Goal: Find specific page/section: Find specific page/section

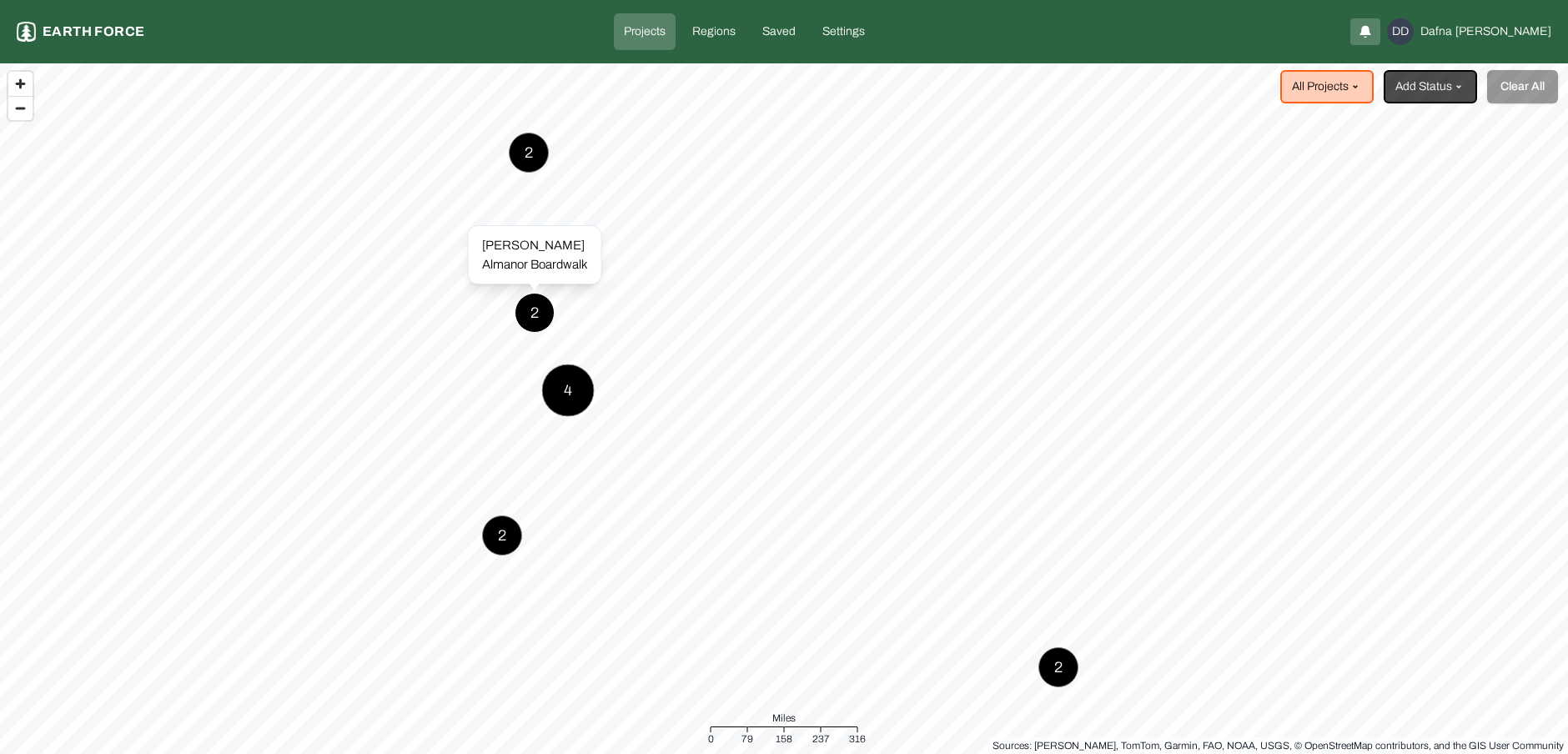
click at [534, 315] on div "2" at bounding box center [534, 313] width 40 height 40
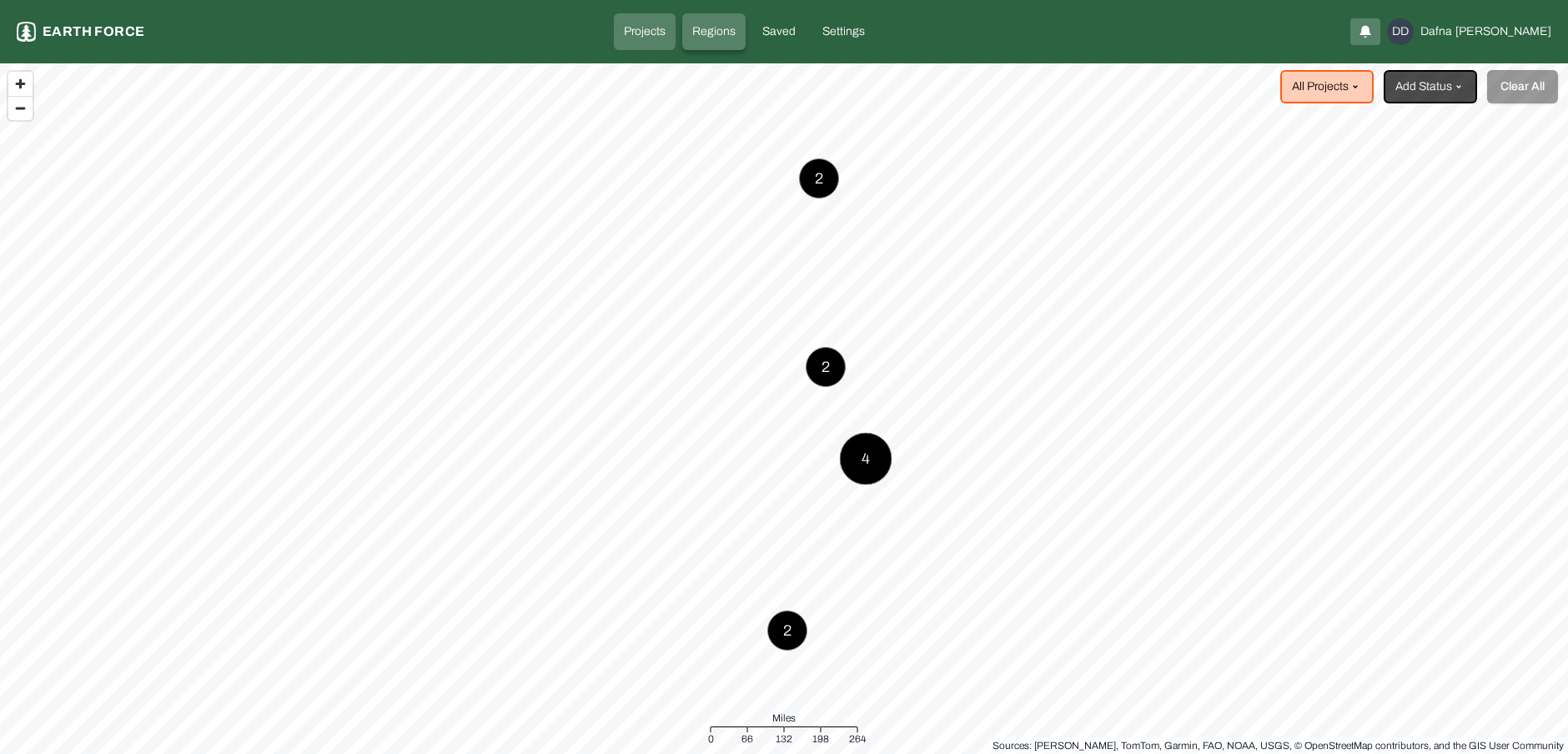
click at [741, 48] on link "Regions" at bounding box center [713, 31] width 64 height 36
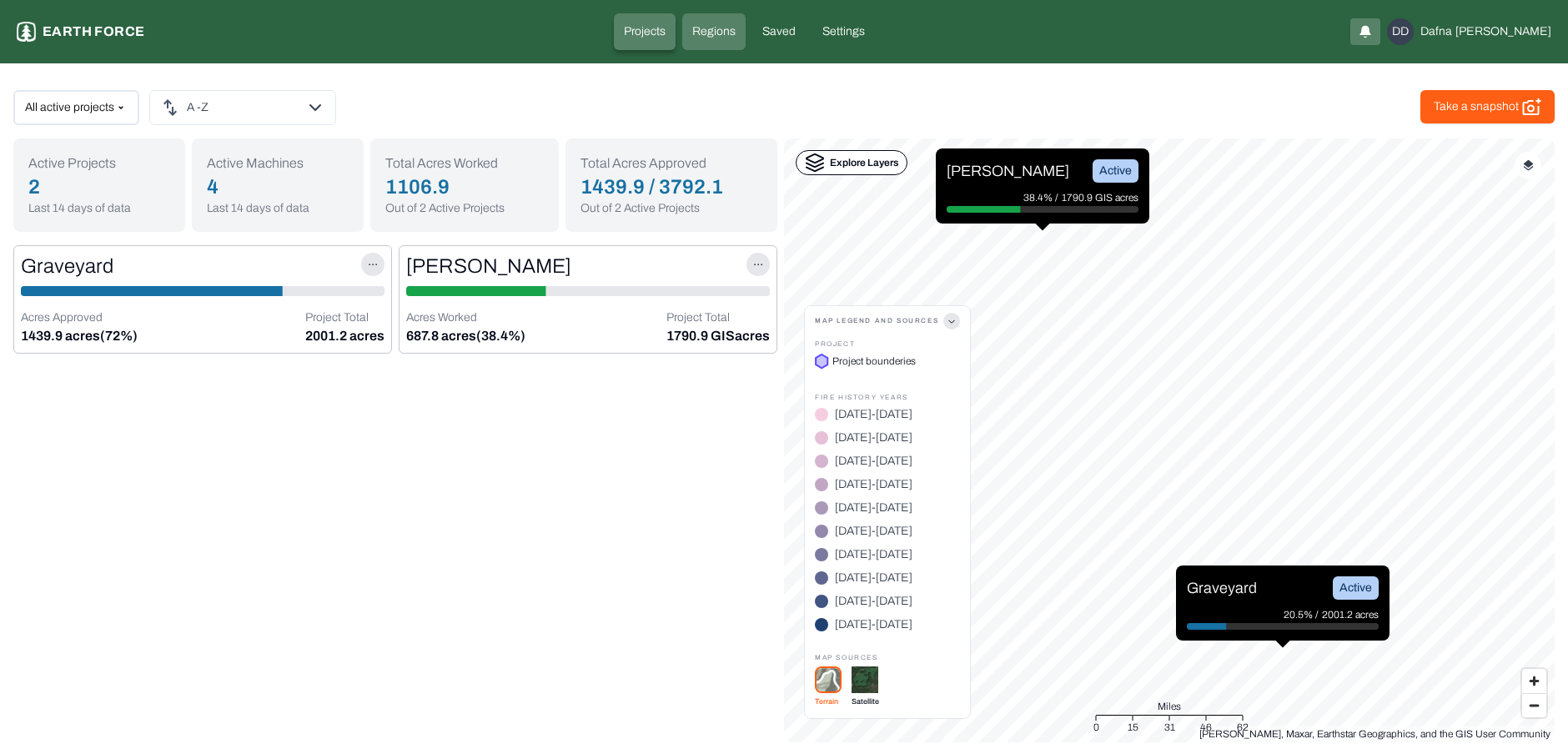
click at [675, 40] on link "Projects" at bounding box center [644, 31] width 62 height 36
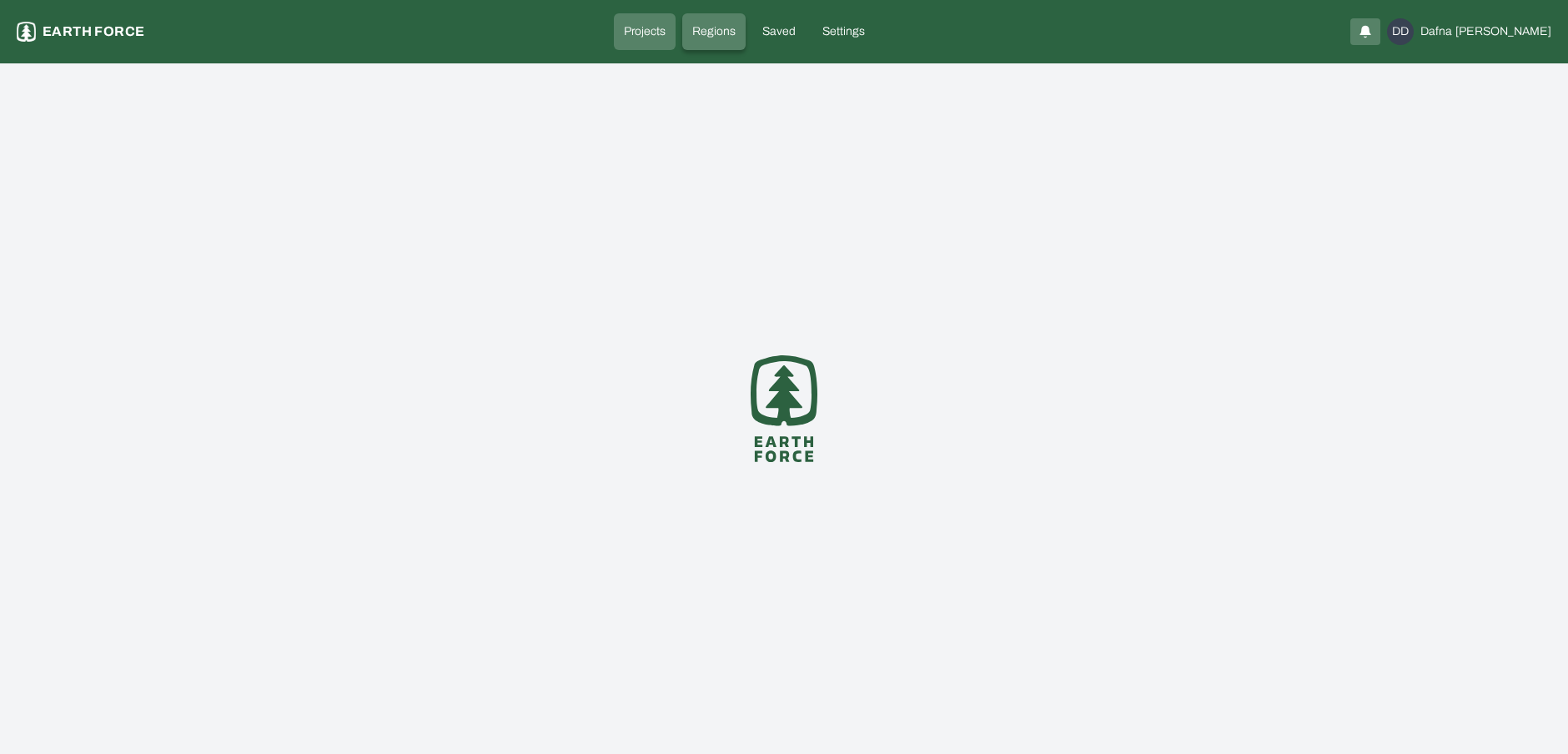
click at [736, 34] on p "Regions" at bounding box center [713, 31] width 43 height 17
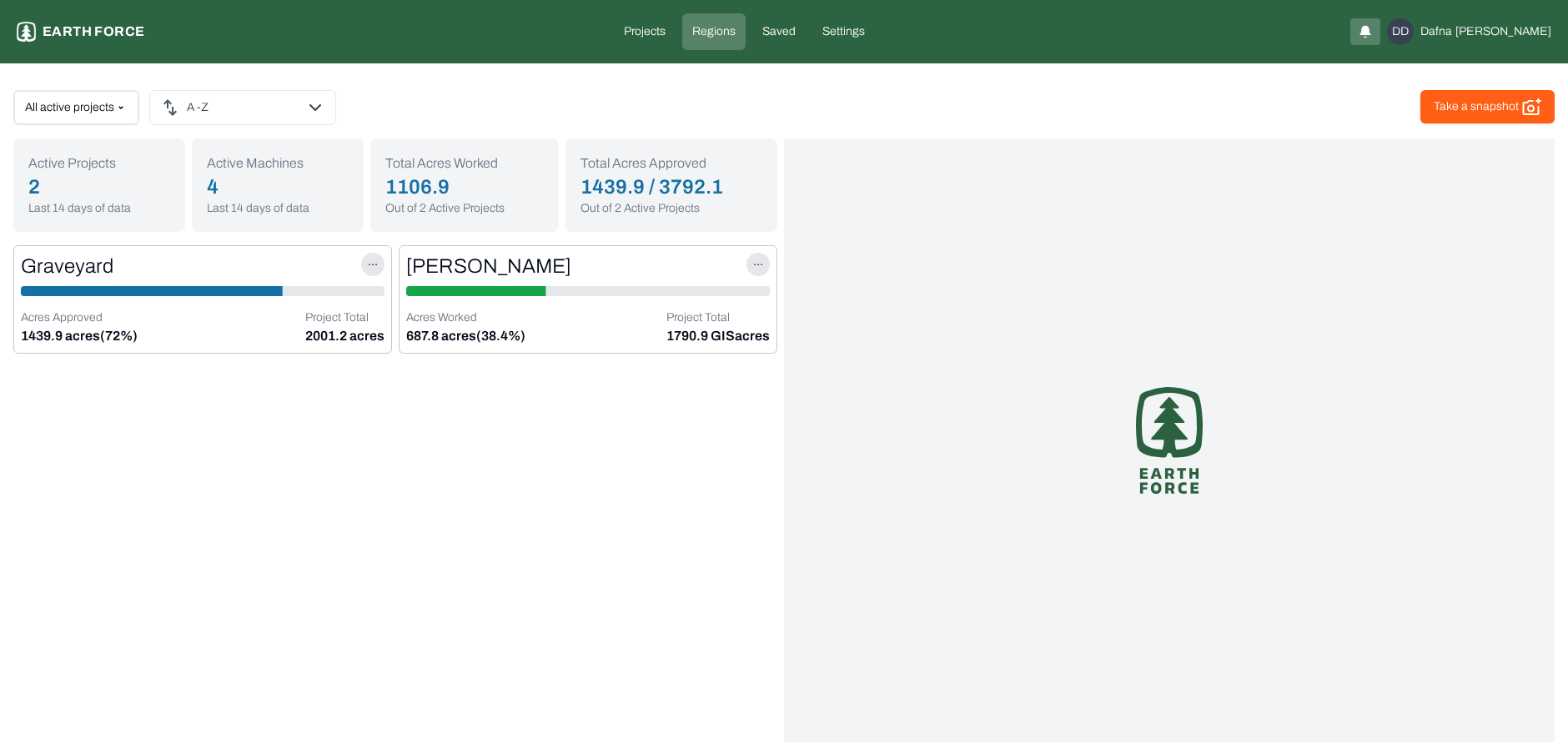
click at [633, 288] on div at bounding box center [587, 291] width 364 height 10
click at [470, 267] on div "[PERSON_NAME]" at bounding box center [488, 266] width 165 height 26
click at [475, 327] on p "687.8 acres (38.4%)" at bounding box center [466, 336] width 120 height 20
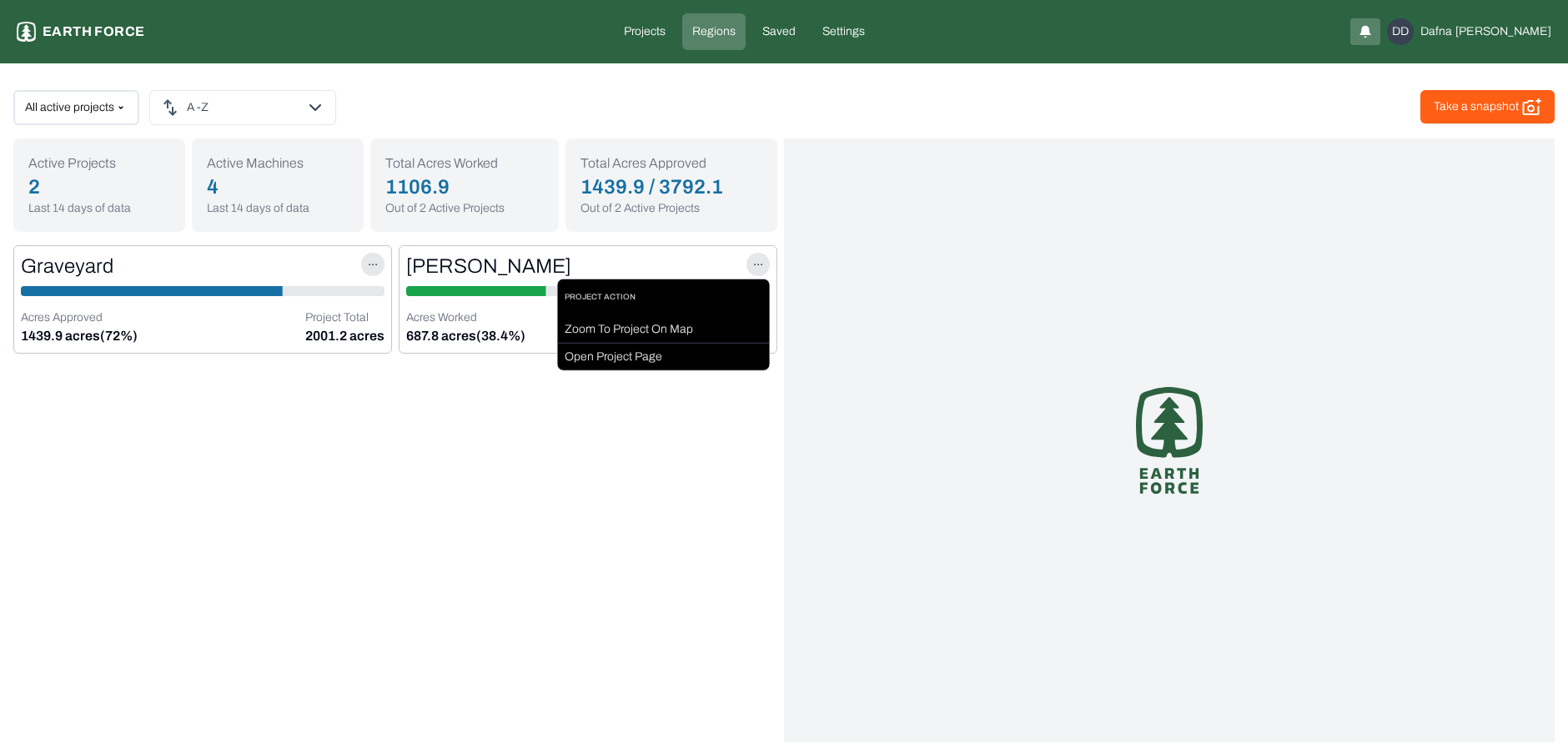
click at [753, 271] on html "Earth force Projects Regions Saved Settings DD [PERSON_NAME] active projects A …" at bounding box center [784, 377] width 1568 height 756
click at [710, 356] on div "Open Project Page" at bounding box center [663, 357] width 212 height 26
